Goal: Task Accomplishment & Management: Manage account settings

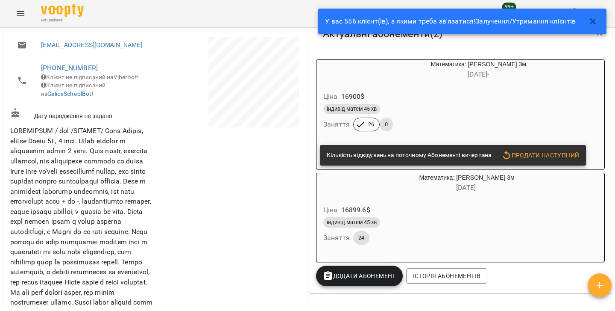
scroll to position [174, 0]
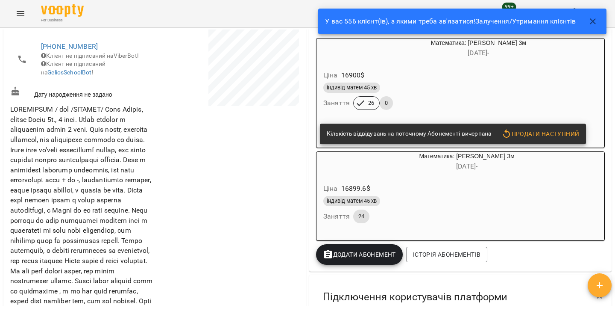
click at [494, 82] on div "індивід матем 45 хв" at bounding box center [458, 88] width 273 height 14
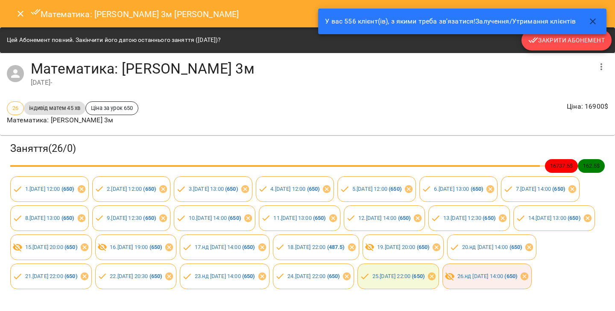
click at [561, 41] on span "Закрити Абонемент" at bounding box center [566, 40] width 76 height 10
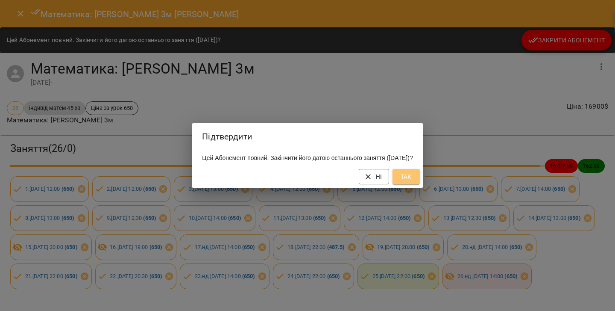
click at [413, 182] on span "Так" at bounding box center [406, 176] width 14 height 10
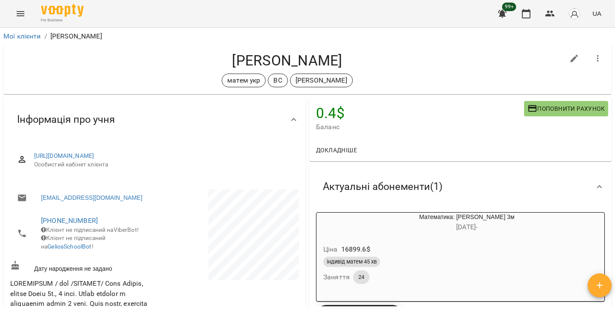
scroll to position [0, 0]
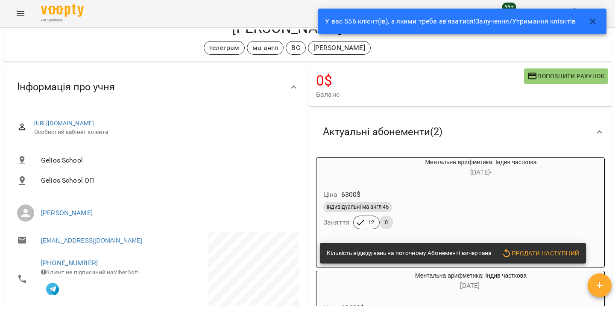
scroll to position [38, 0]
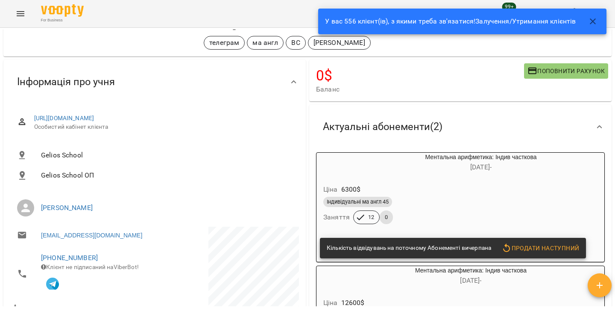
click at [461, 173] on div "Ментальна арифметика: Індив часткова 05 серп -" at bounding box center [460, 163] width 291 height 24
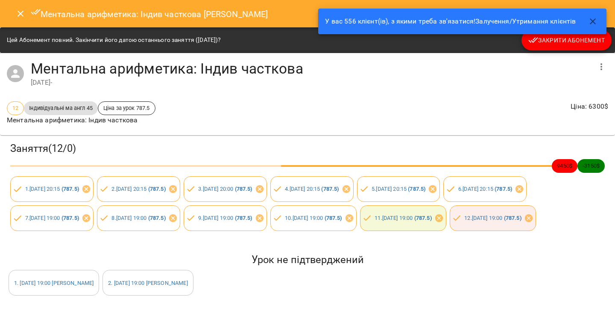
click at [577, 40] on span "Закрити Абонемент" at bounding box center [566, 40] width 76 height 10
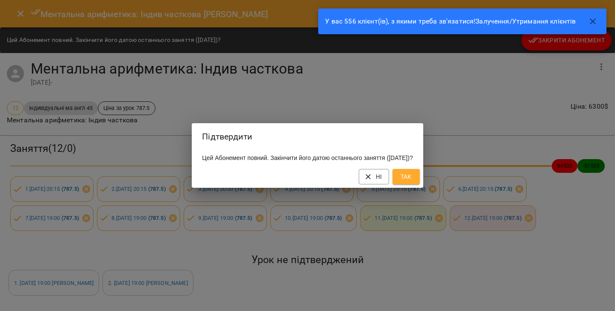
click at [413, 177] on span "Так" at bounding box center [406, 176] width 14 height 10
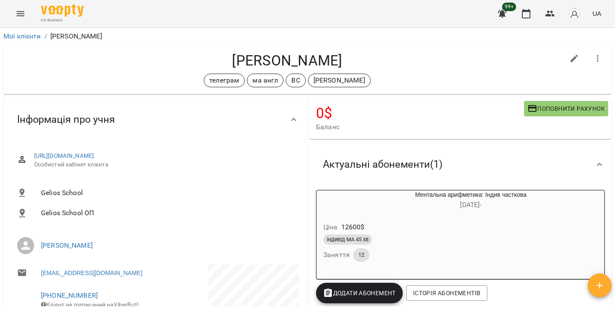
scroll to position [0, 0]
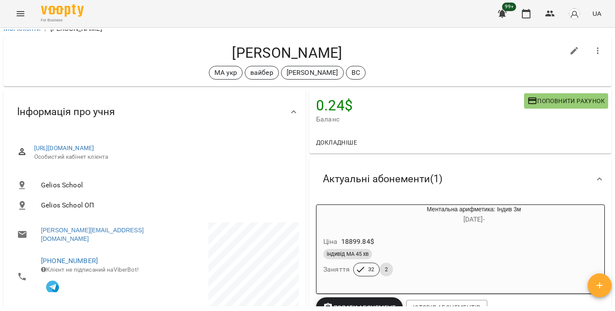
scroll to position [15, 0]
